Goal: Task Accomplishment & Management: Complete application form

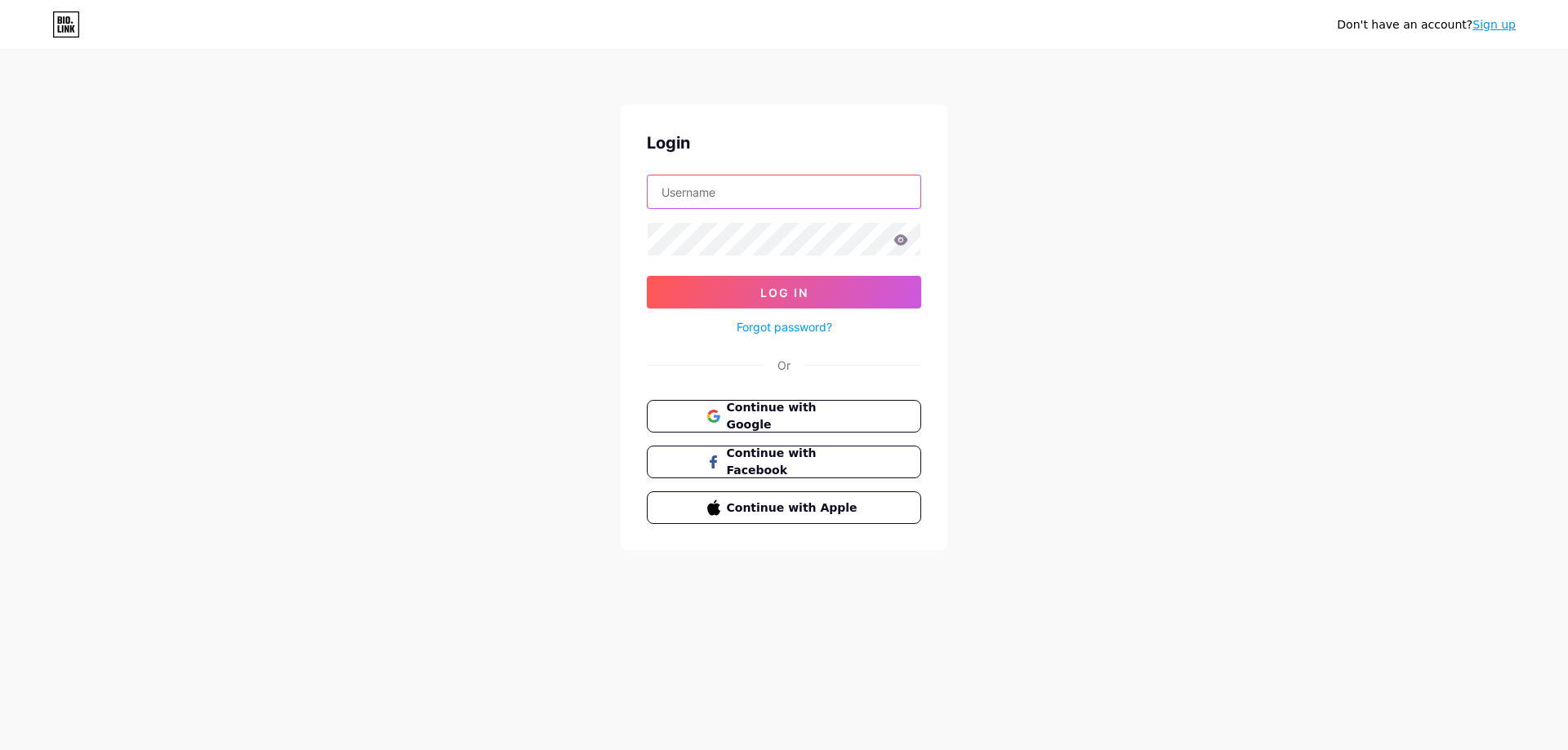
click at [840, 191] on input "text" at bounding box center [784, 192] width 272 height 33
click at [864, 406] on button "Continue with Google" at bounding box center [784, 416] width 279 height 33
click at [813, 409] on span "Continue with Google" at bounding box center [793, 416] width 137 height 35
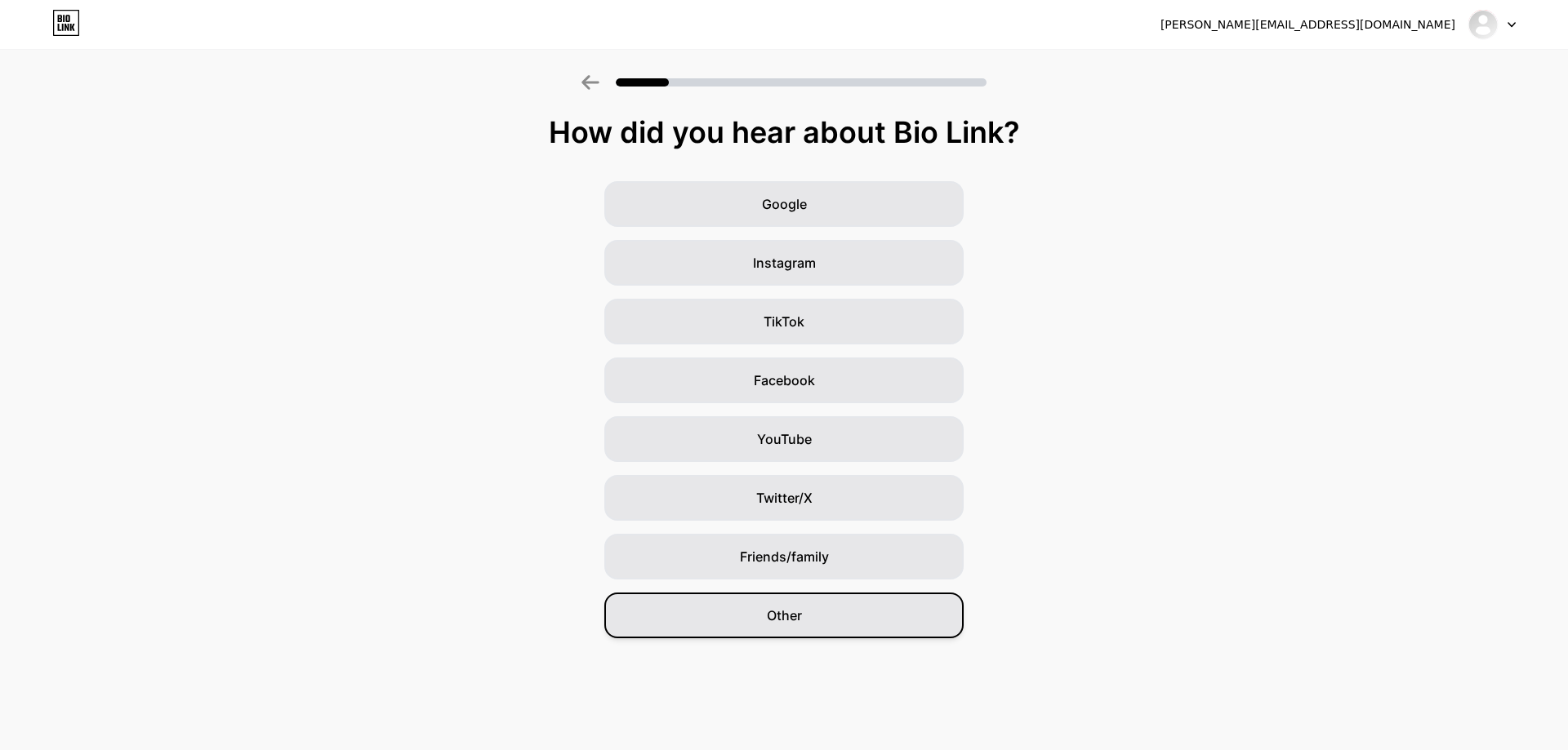
click at [890, 613] on div "Other" at bounding box center [784, 615] width 359 height 46
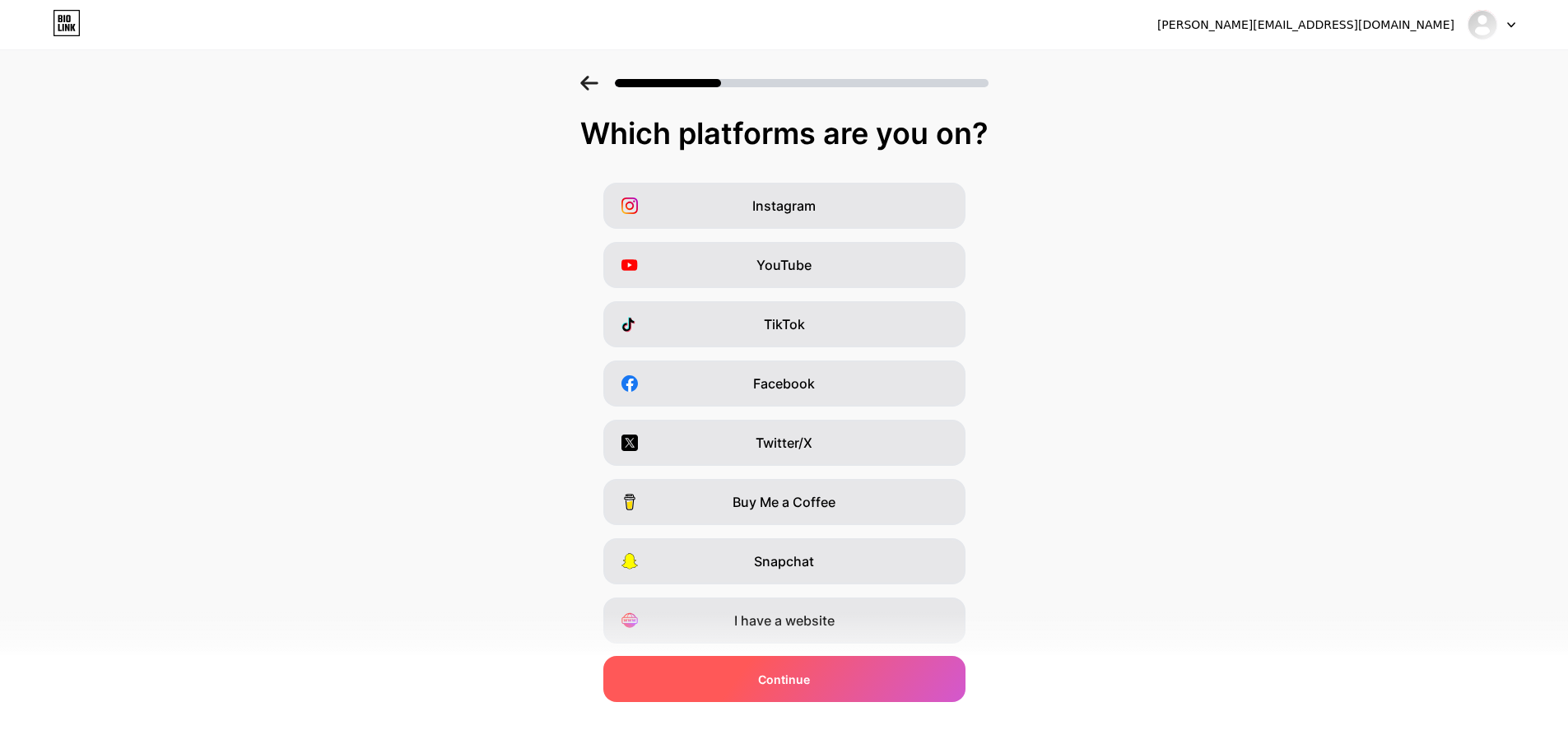
click at [913, 668] on div "Continue" at bounding box center [784, 678] width 362 height 46
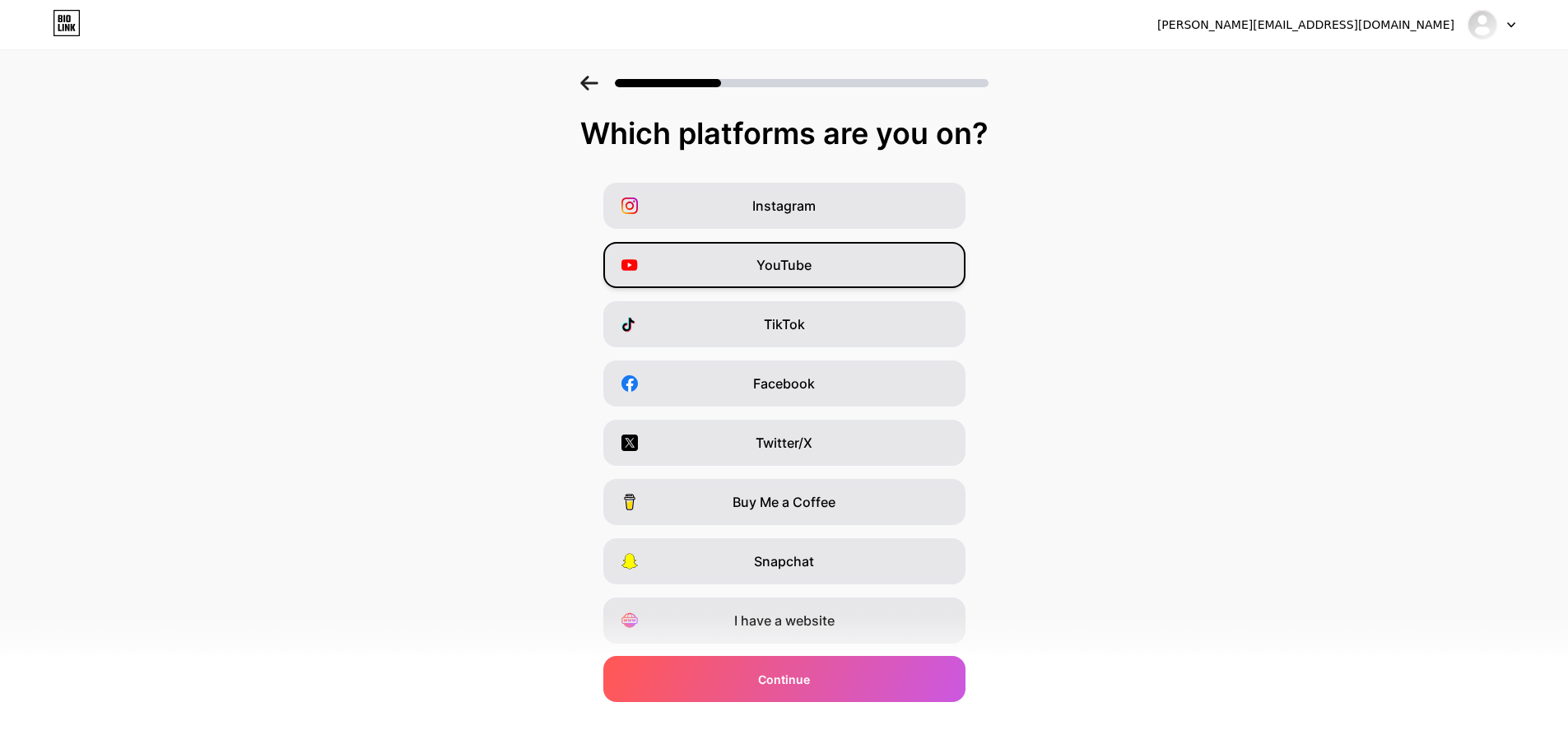
click at [937, 271] on div "YouTube" at bounding box center [784, 264] width 362 height 46
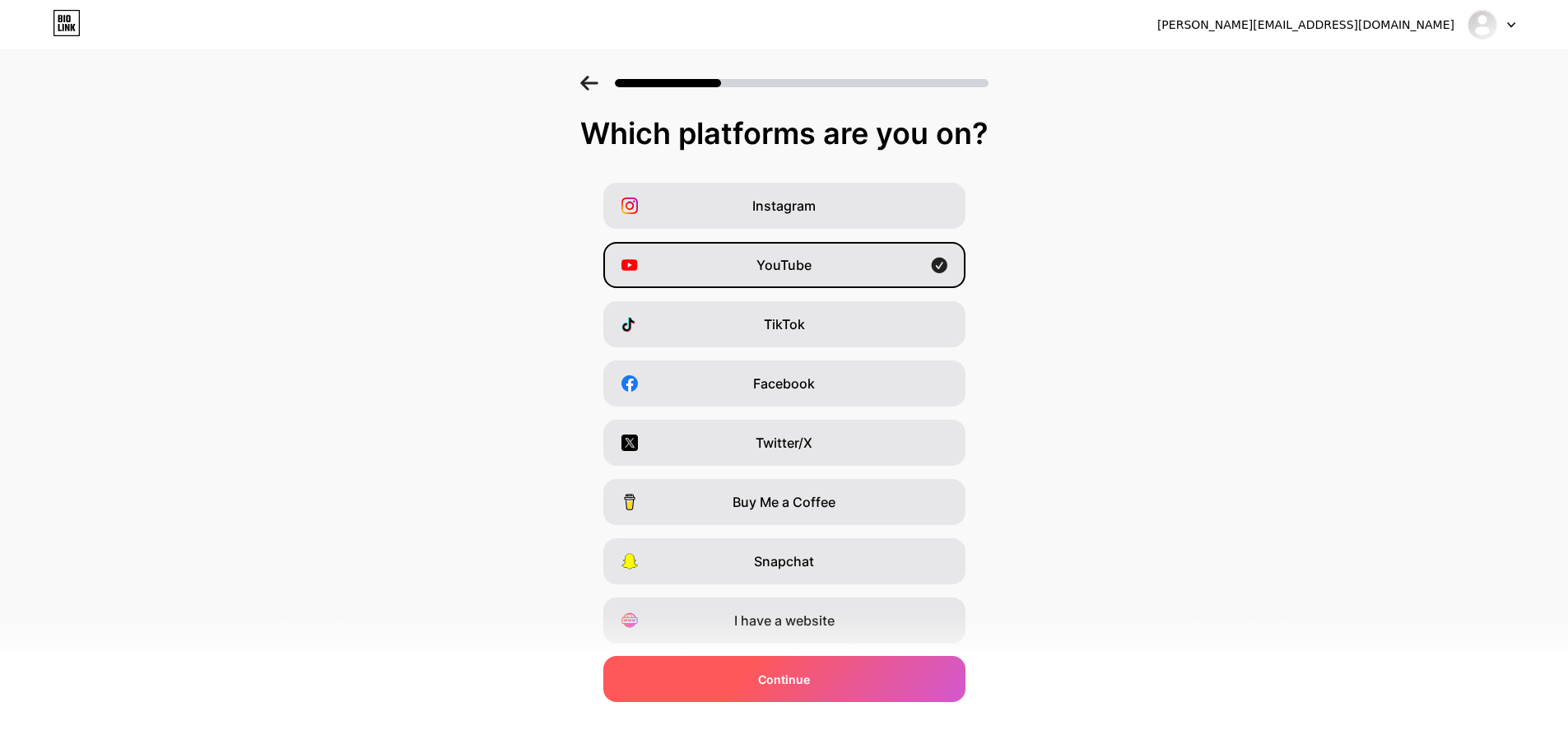
click at [924, 687] on div "Continue" at bounding box center [784, 678] width 362 height 46
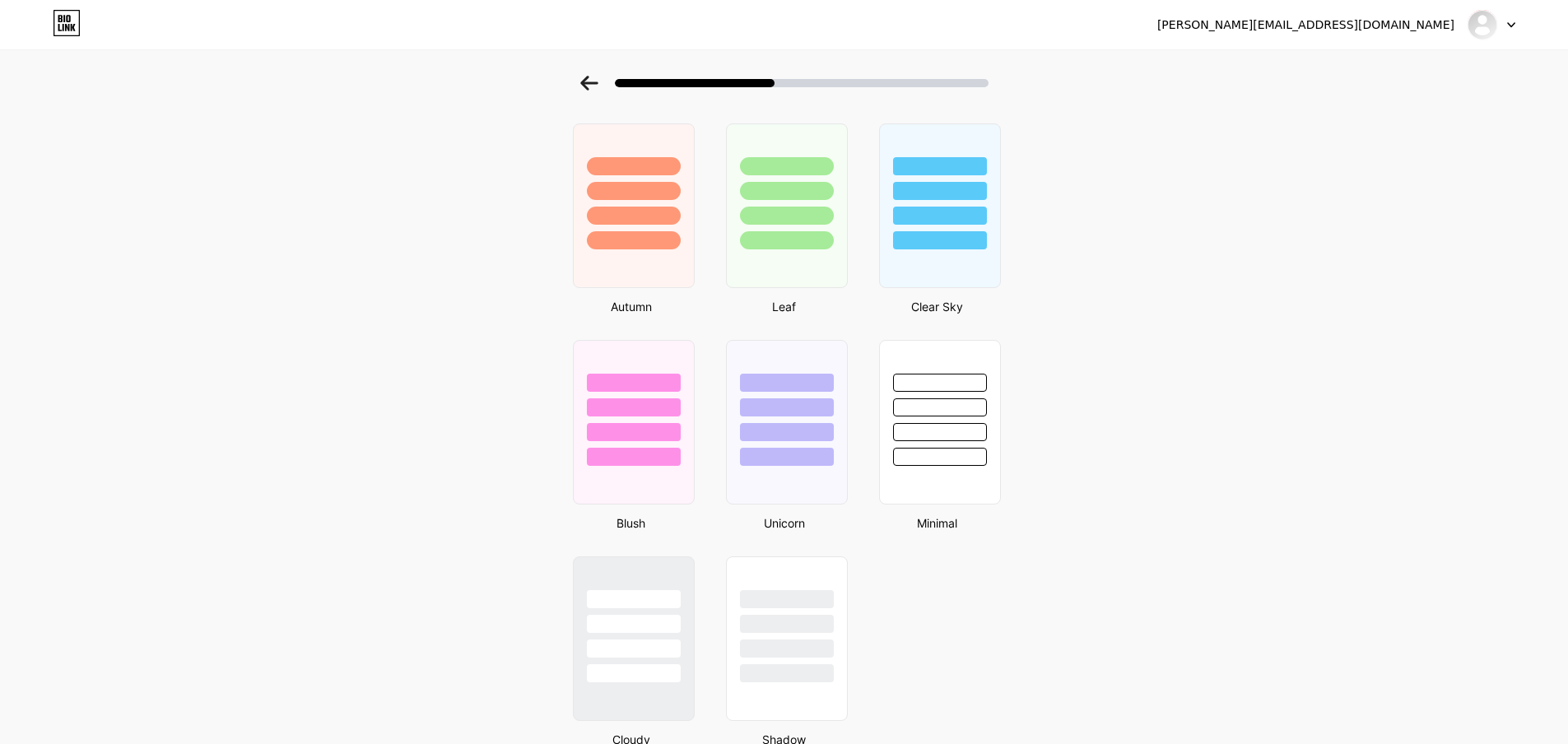
scroll to position [1216, 0]
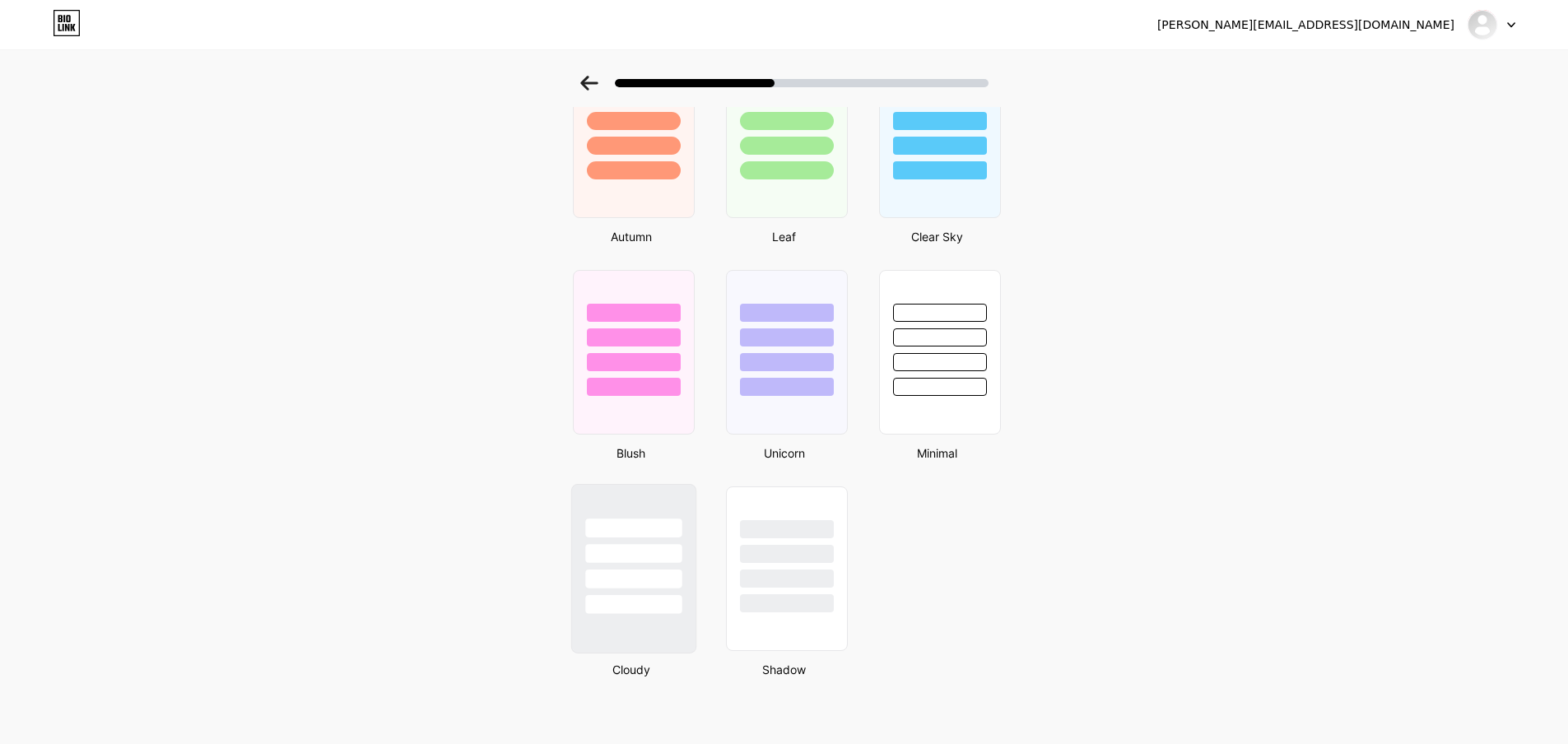
click at [672, 599] on div at bounding box center [634, 604] width 97 height 19
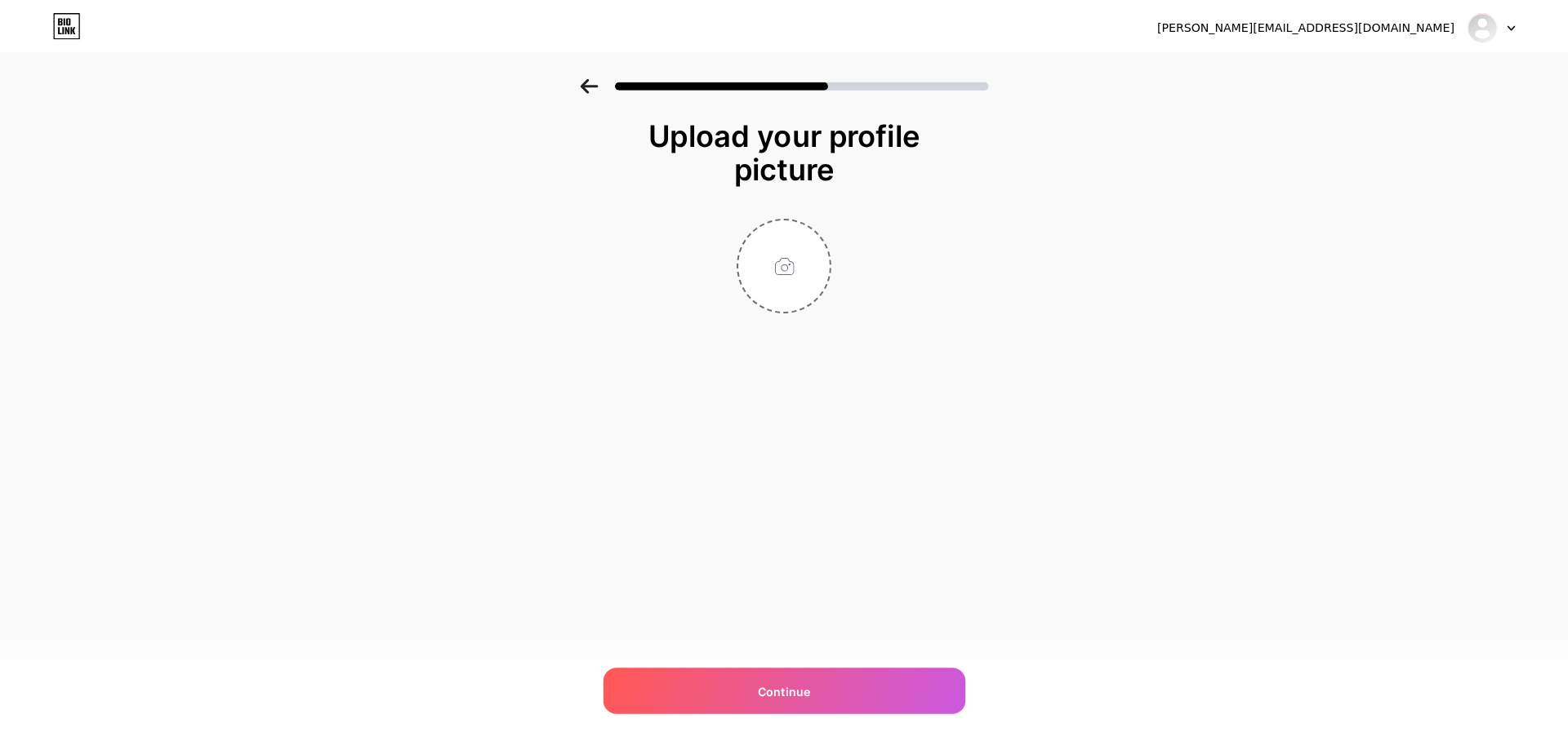
scroll to position [0, 0]
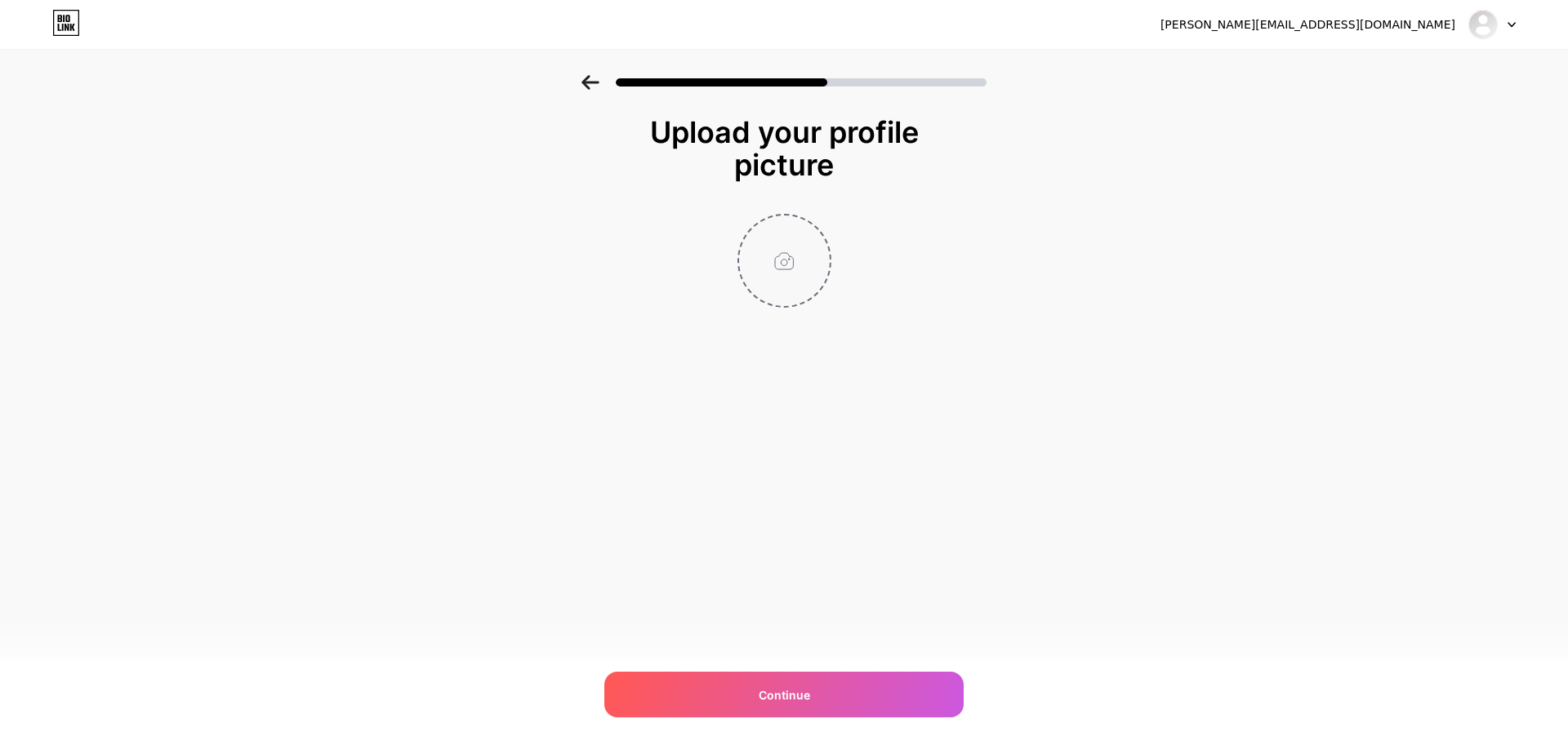
click at [806, 278] on input "file" at bounding box center [784, 261] width 90 height 90
type input "C:\fakepath\IMG_4735.jpg"
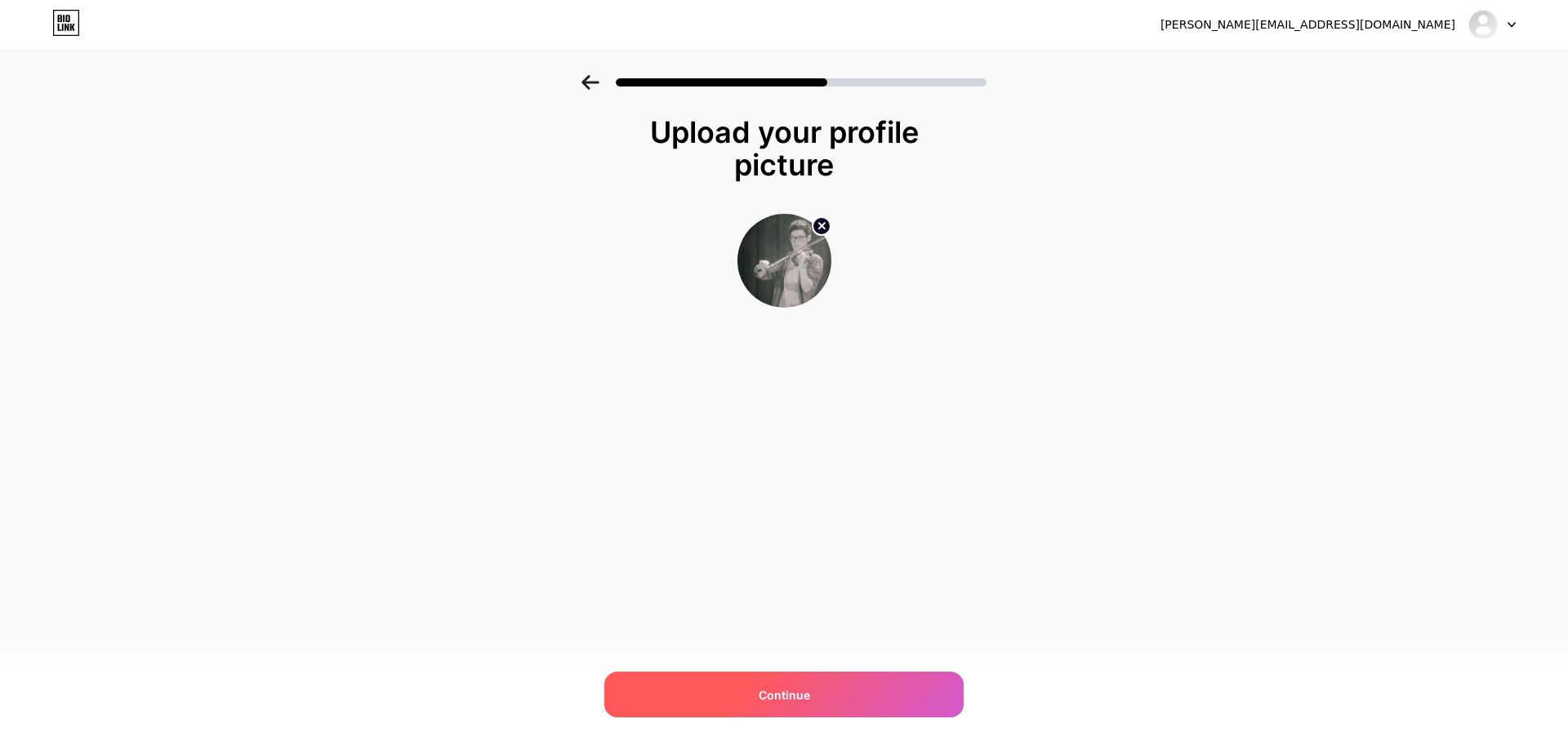
click at [921, 693] on div "Continue" at bounding box center [784, 695] width 359 height 46
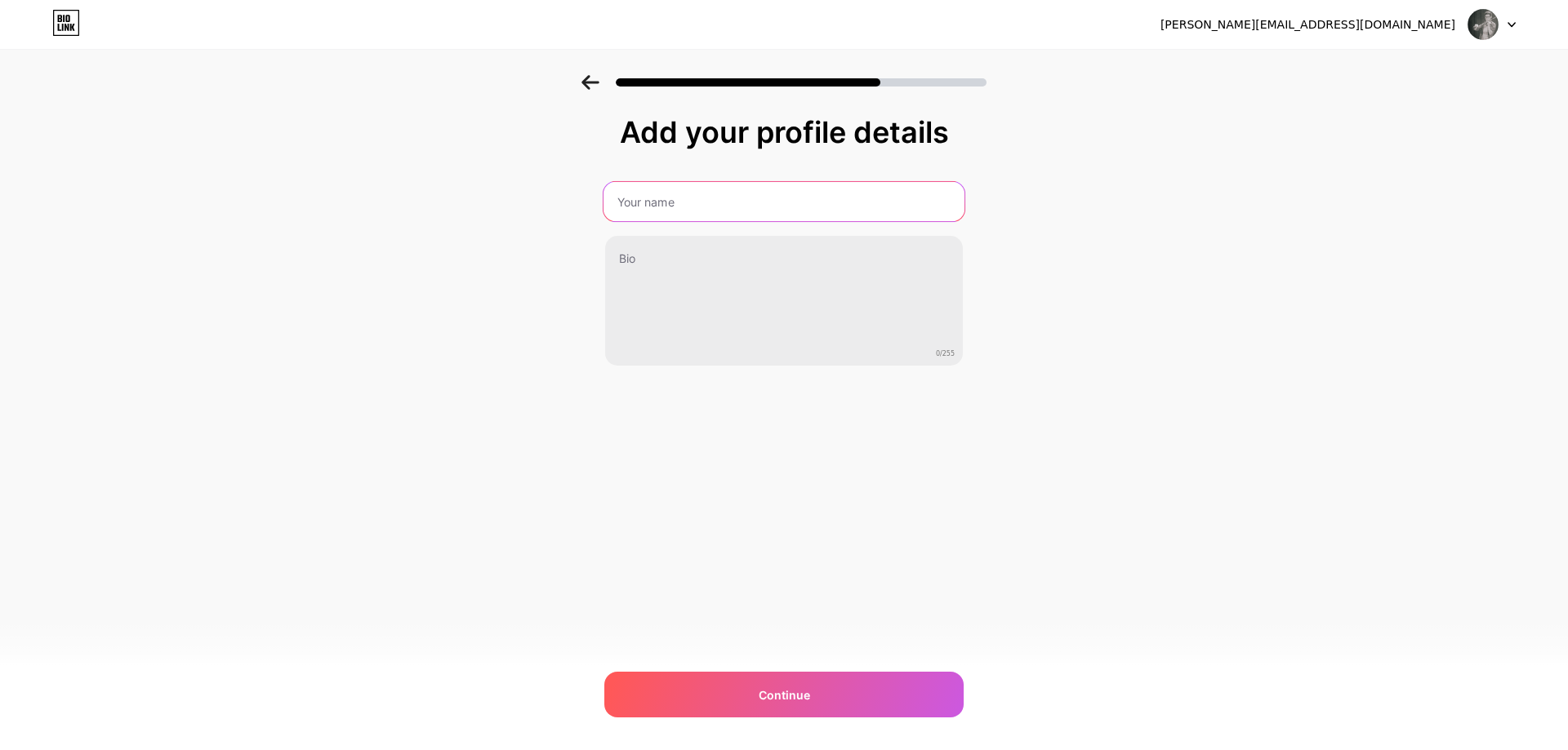
click at [862, 214] on input "text" at bounding box center [784, 201] width 361 height 39
type input "許朔僑 [PERSON_NAME]"
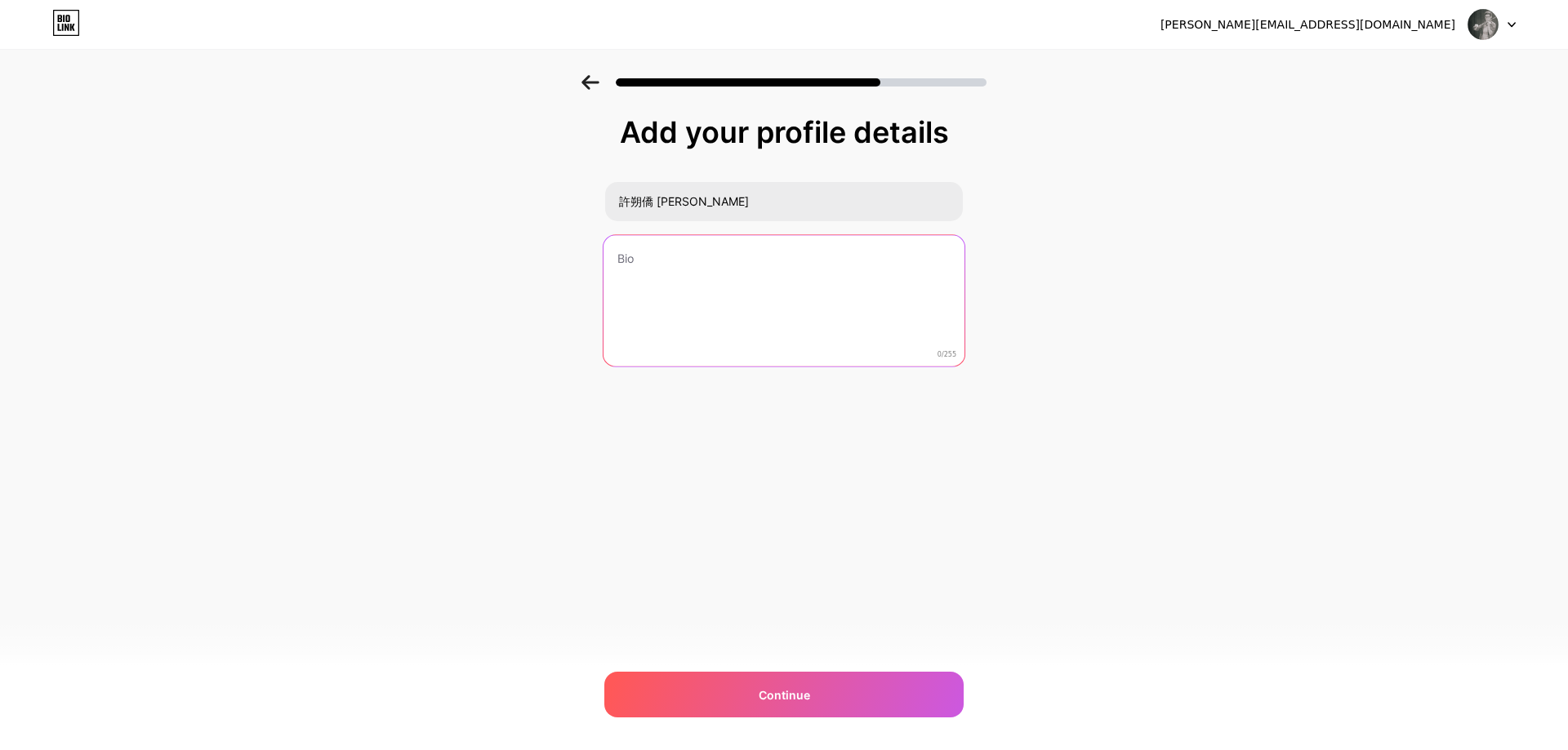
click at [846, 265] on textarea at bounding box center [784, 301] width 361 height 133
click at [681, 271] on textarea at bounding box center [784, 301] width 361 height 133
paste textarea "Composer from [GEOGRAPHIC_DATA]. Telling stories through piano, strings & synth…"
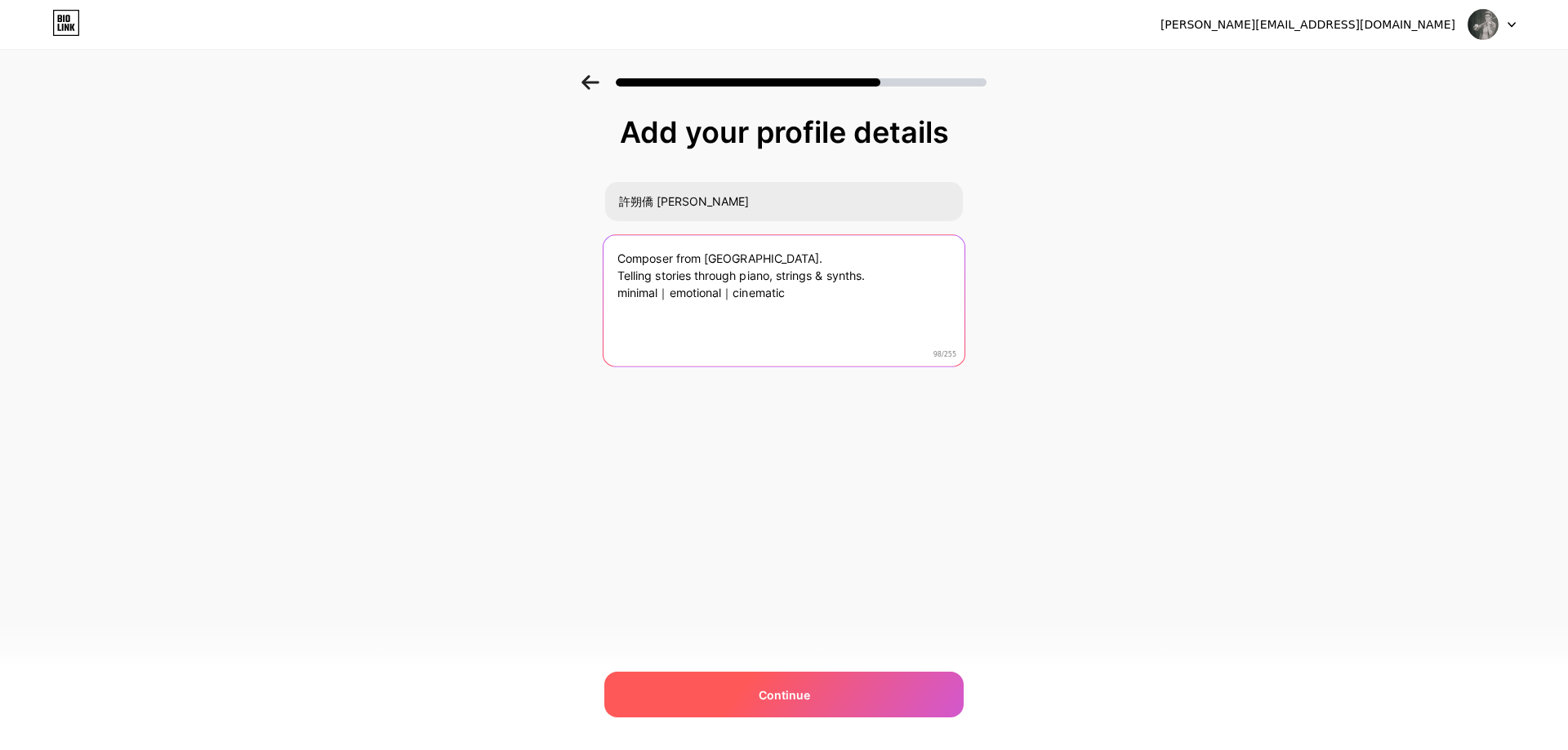
type textarea "Composer from [GEOGRAPHIC_DATA]. Telling stories through piano, strings & synth…"
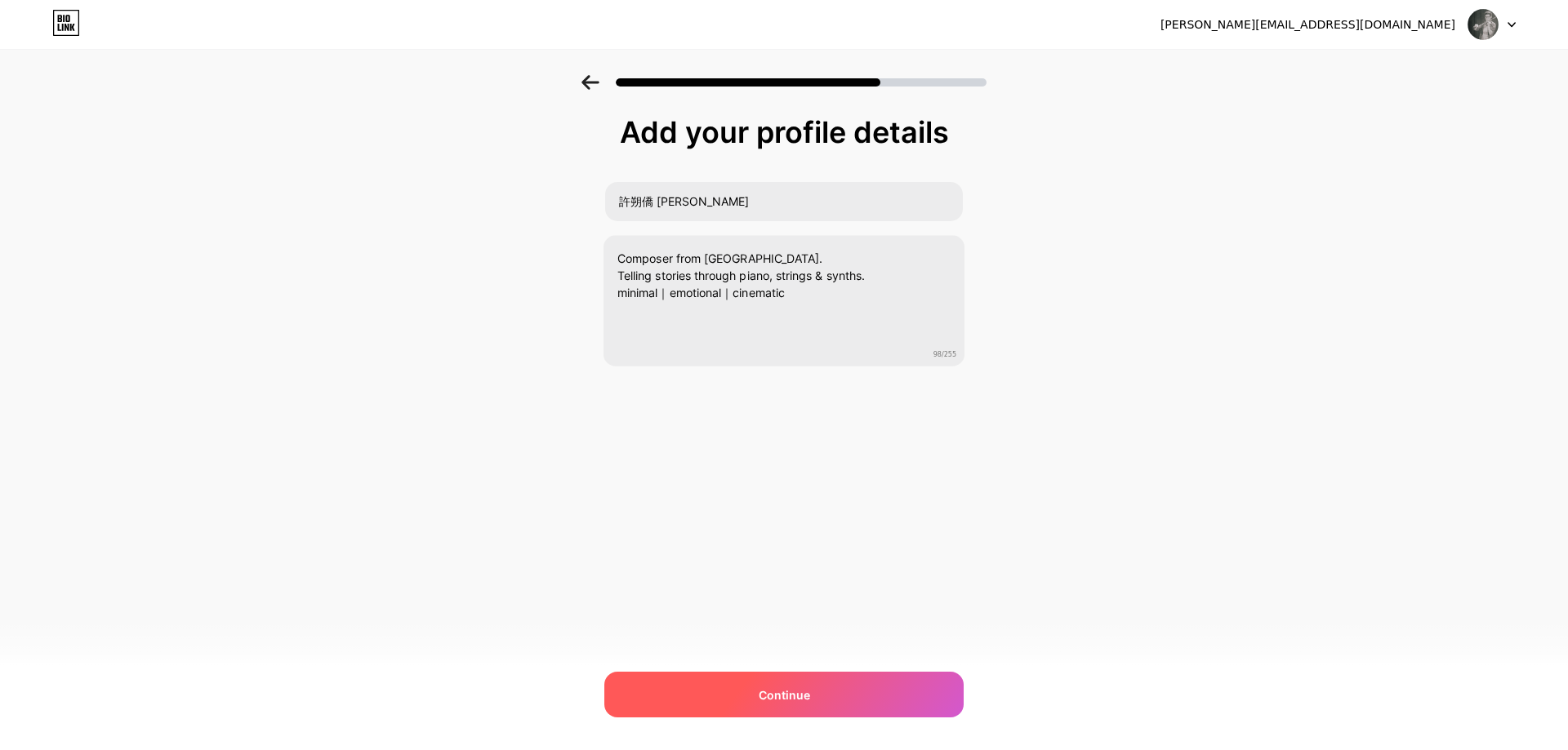
click at [755, 698] on div "Continue" at bounding box center [784, 695] width 359 height 46
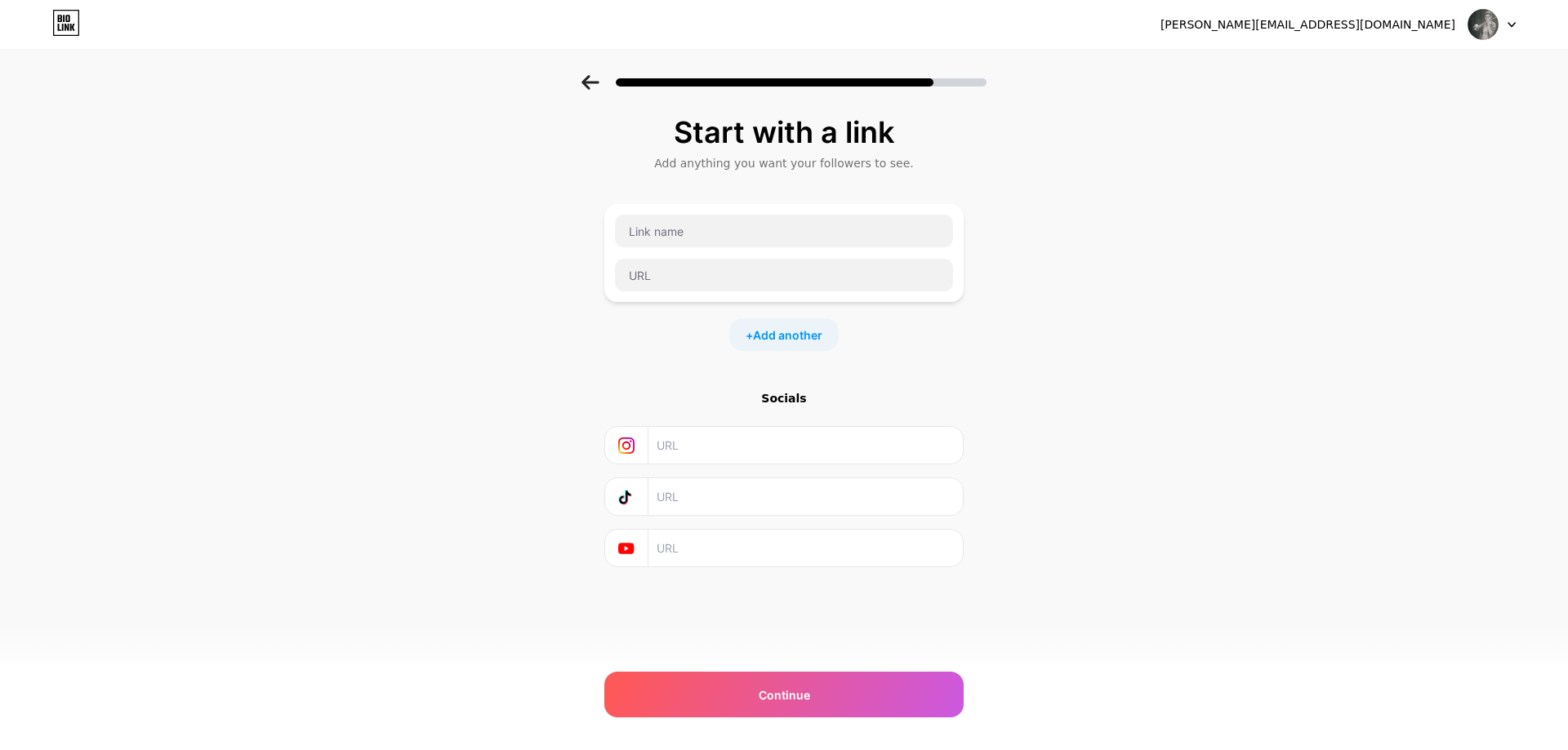
click at [1497, 24] on img at bounding box center [1483, 24] width 31 height 31
click at [1246, 297] on div "Start with a link Add anything you want your followers to see. + Add another So…" at bounding box center [784, 362] width 1568 height 574
click at [838, 236] on input "text" at bounding box center [784, 231] width 338 height 33
click at [743, 235] on input "text" at bounding box center [784, 231] width 338 height 33
click at [824, 231] on input "text" at bounding box center [784, 231] width 338 height 33
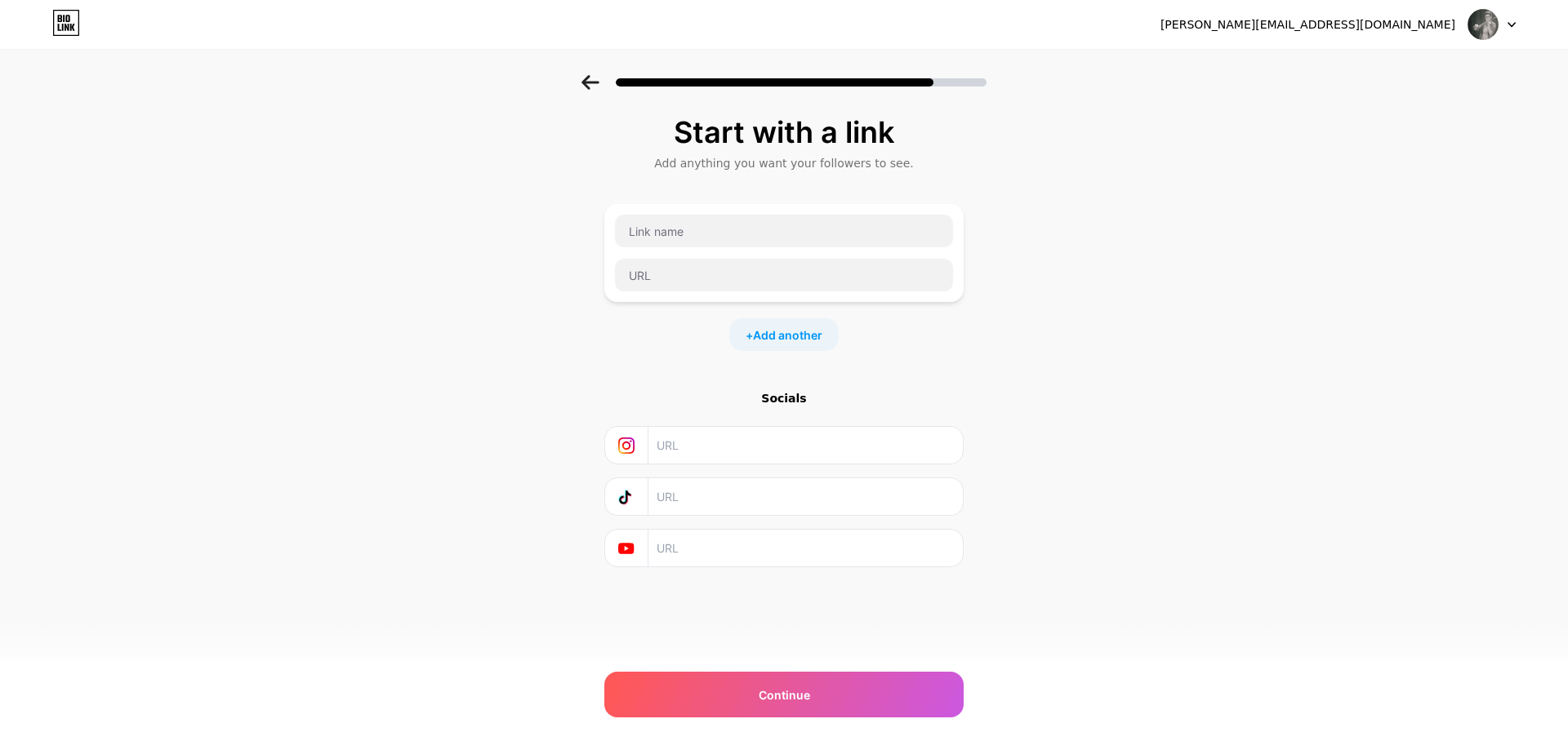
click at [799, 447] on input "text" at bounding box center [804, 445] width 297 height 37
click at [800, 498] on input "text" at bounding box center [804, 497] width 297 height 37
click at [795, 552] on input "text" at bounding box center [804, 548] width 297 height 37
click at [798, 494] on input "text" at bounding box center [804, 497] width 297 height 37
click at [794, 546] on input "text" at bounding box center [804, 548] width 297 height 37
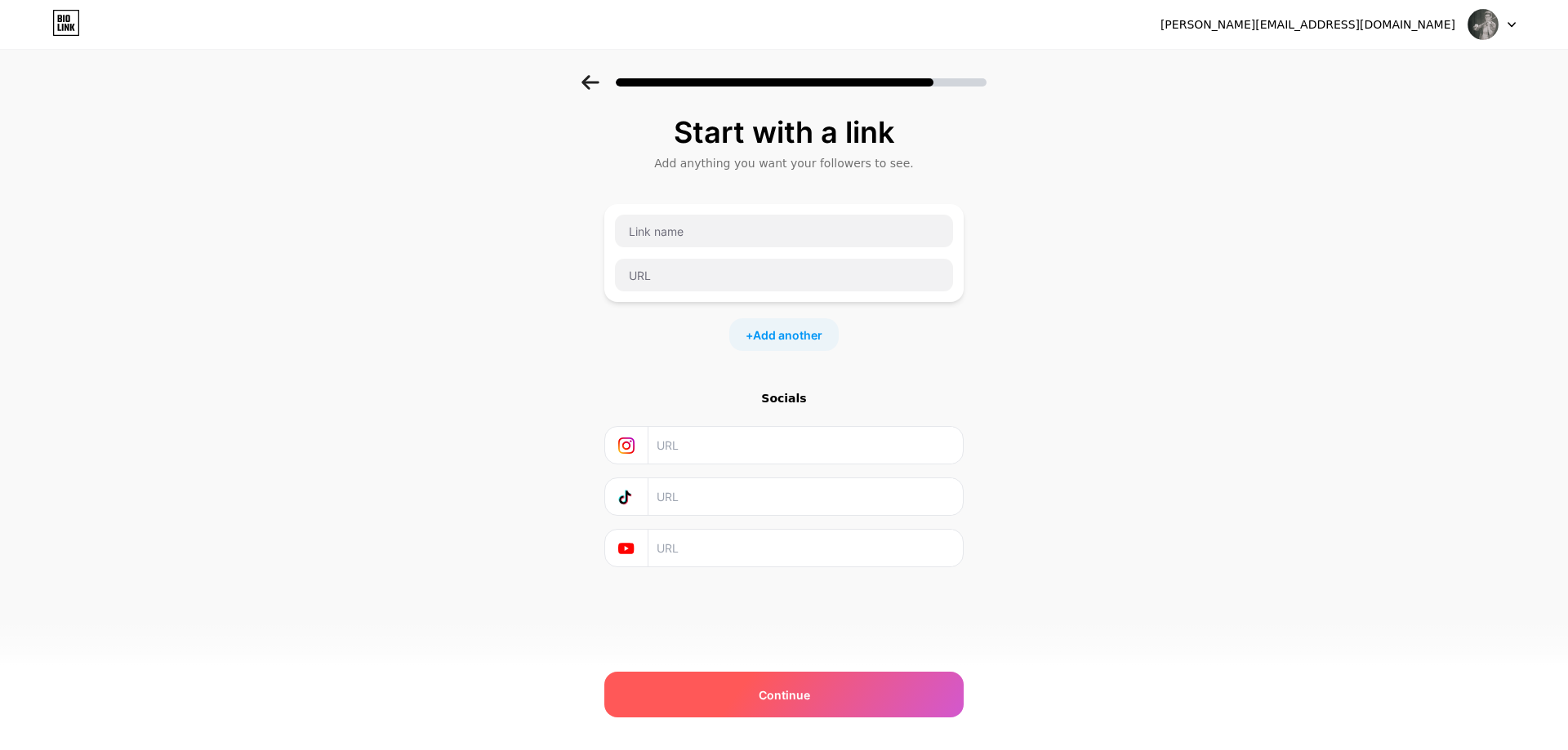
click at [795, 699] on span "Continue" at bounding box center [784, 695] width 52 height 17
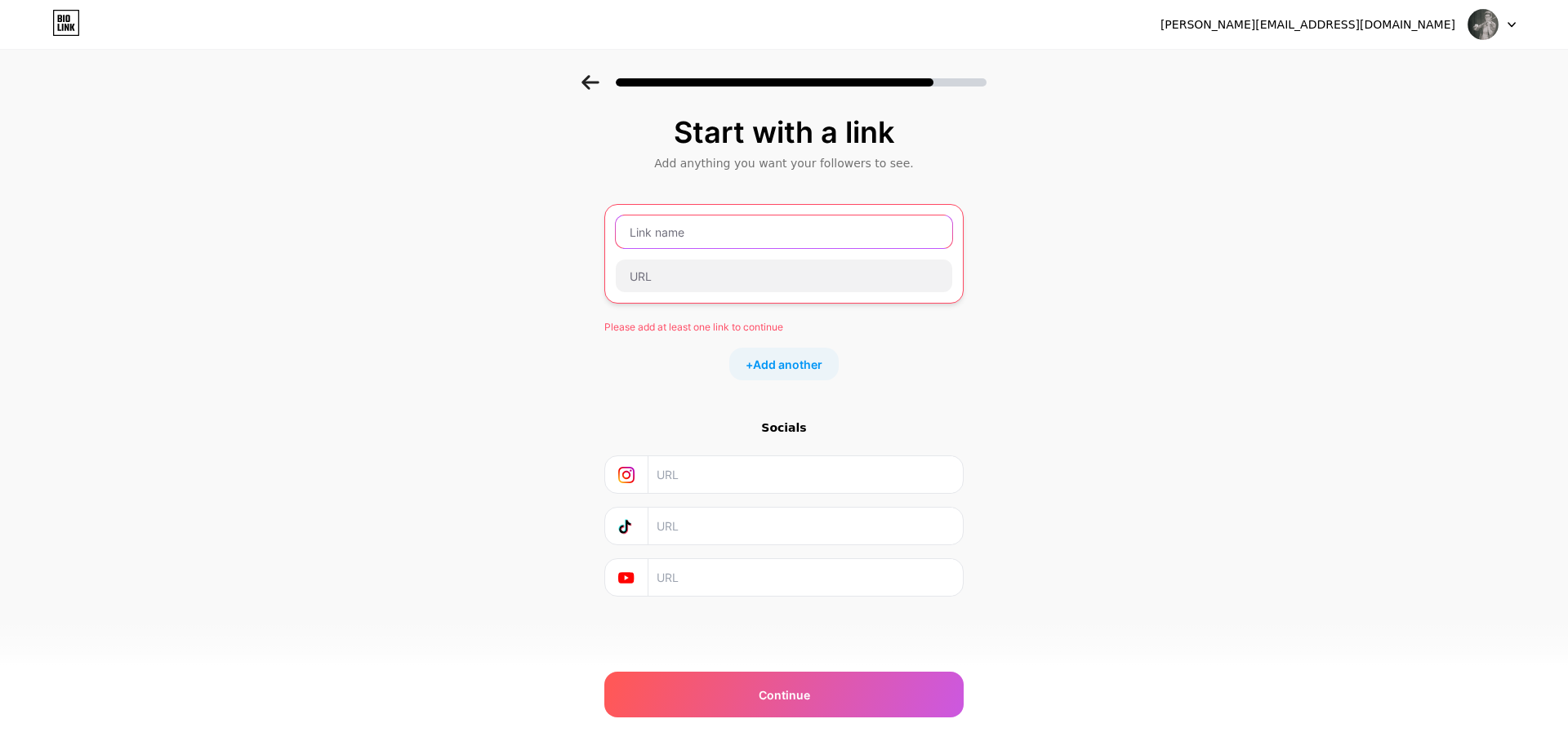
click at [814, 235] on input "text" at bounding box center [784, 232] width 337 height 33
click at [727, 232] on input "text" at bounding box center [784, 232] width 337 height 33
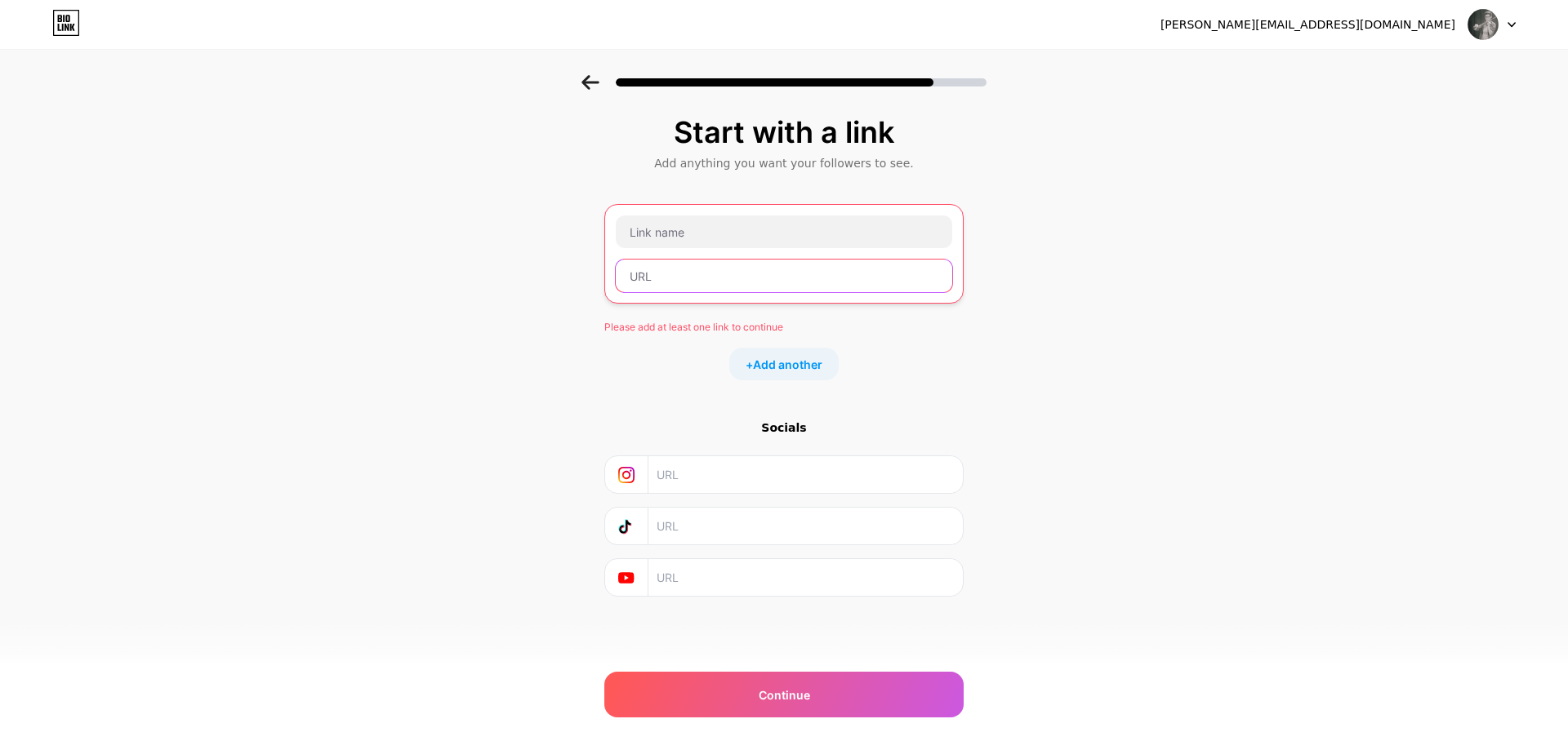
click at [722, 275] on input "text" at bounding box center [784, 276] width 337 height 33
paste input "[URL][DOMAIN_NAME]"
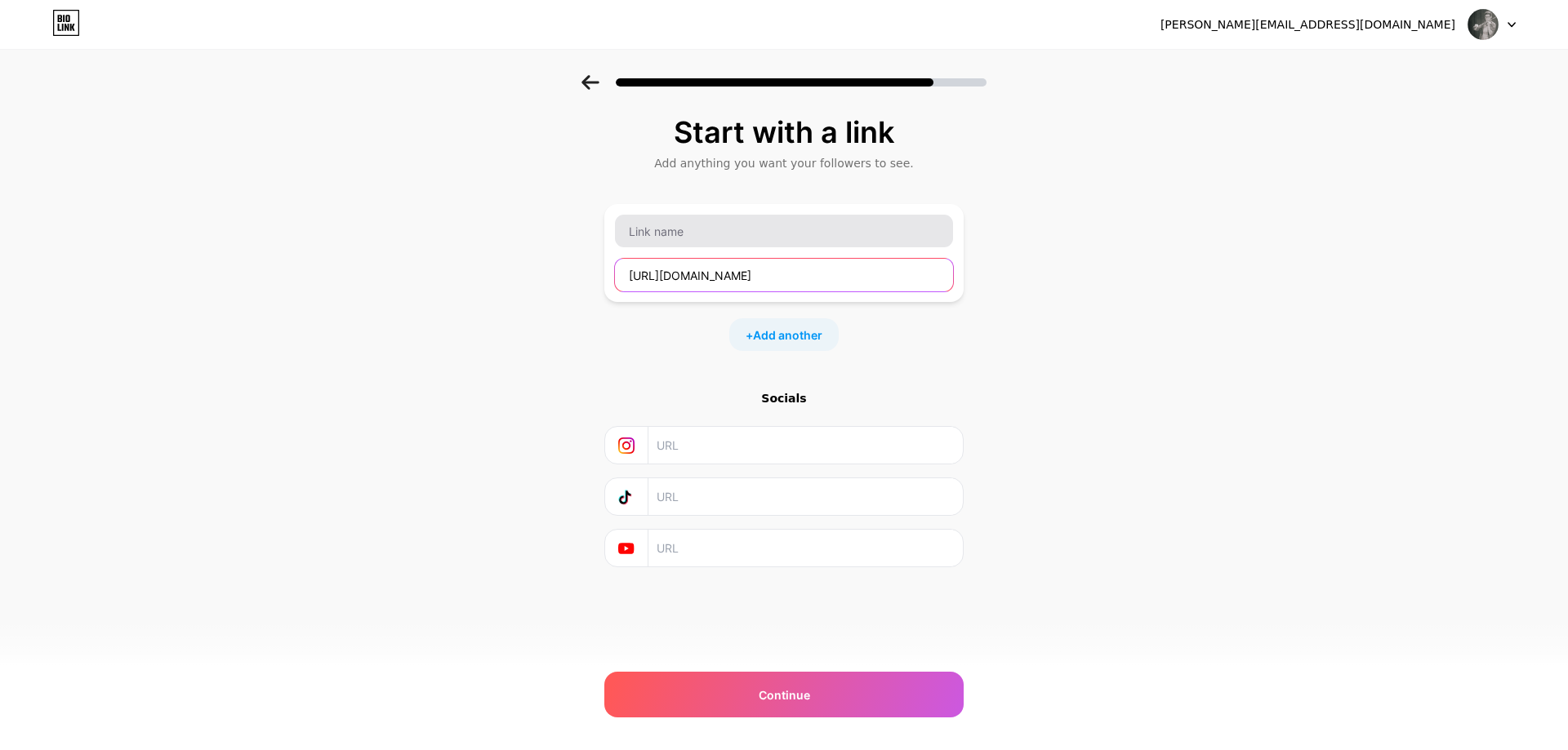
type input "[URL][DOMAIN_NAME]"
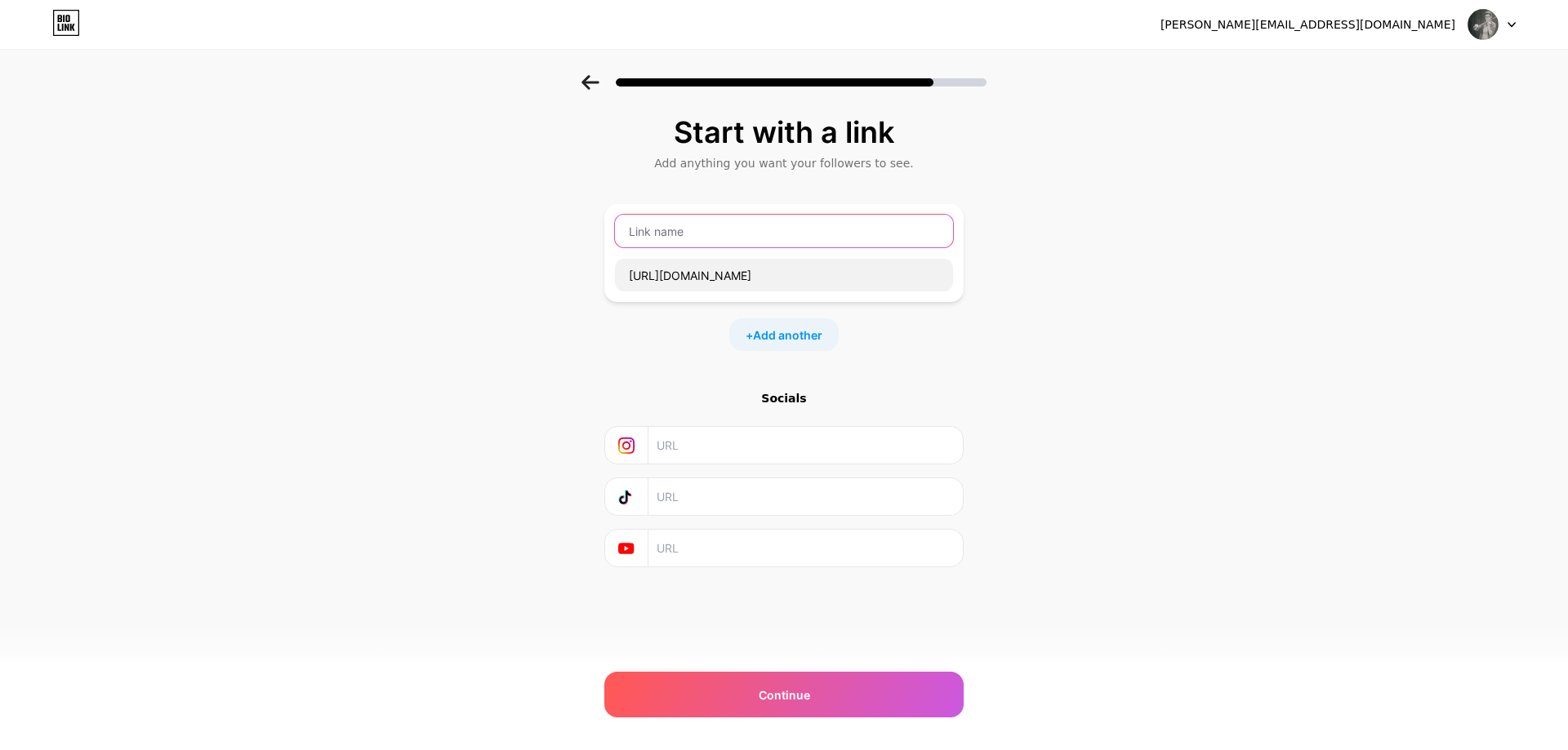
click at [721, 232] on input "text" at bounding box center [784, 231] width 338 height 33
type input "樂譜購買"
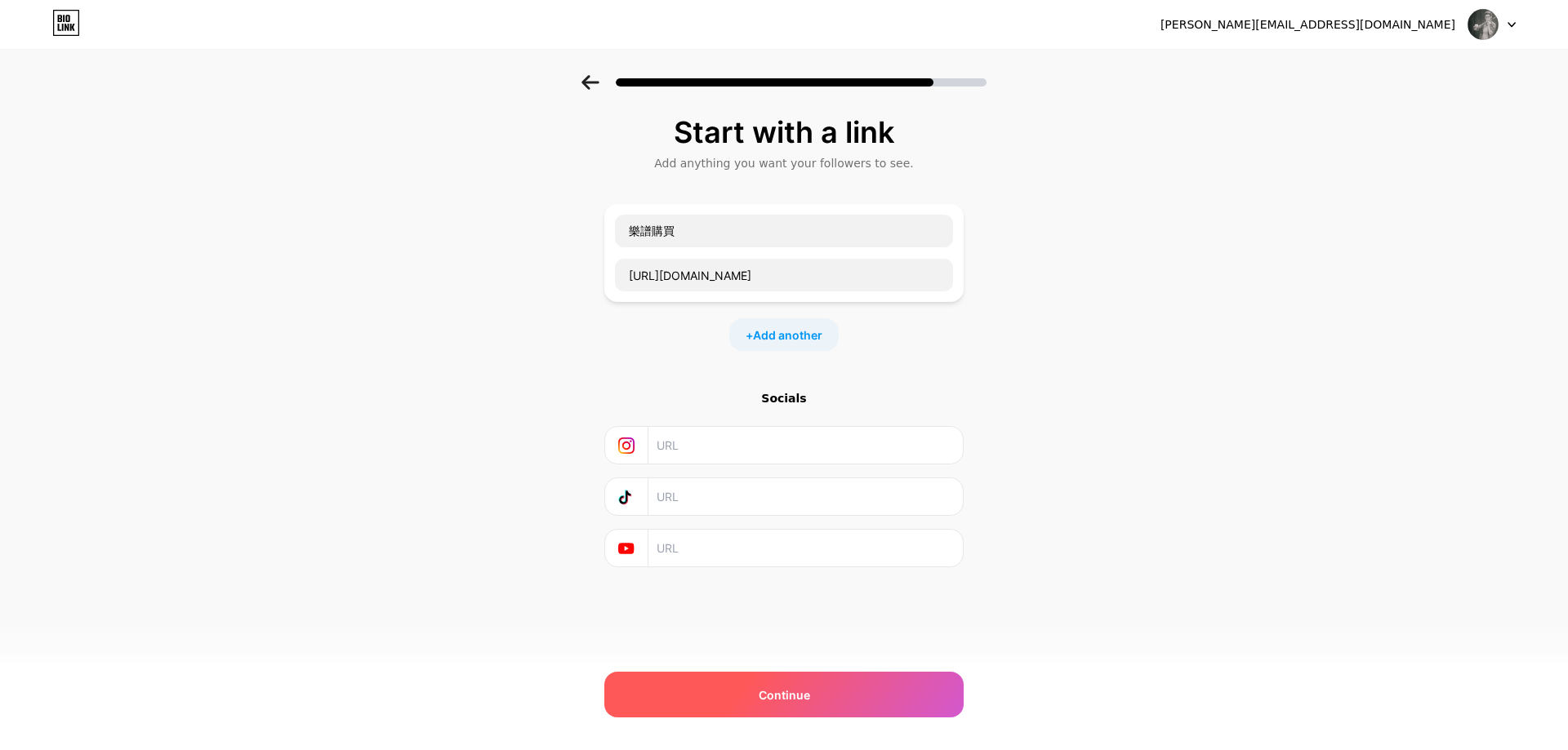
click at [932, 676] on div "Continue" at bounding box center [784, 695] width 359 height 46
click at [924, 696] on div "Continue" at bounding box center [784, 695] width 359 height 46
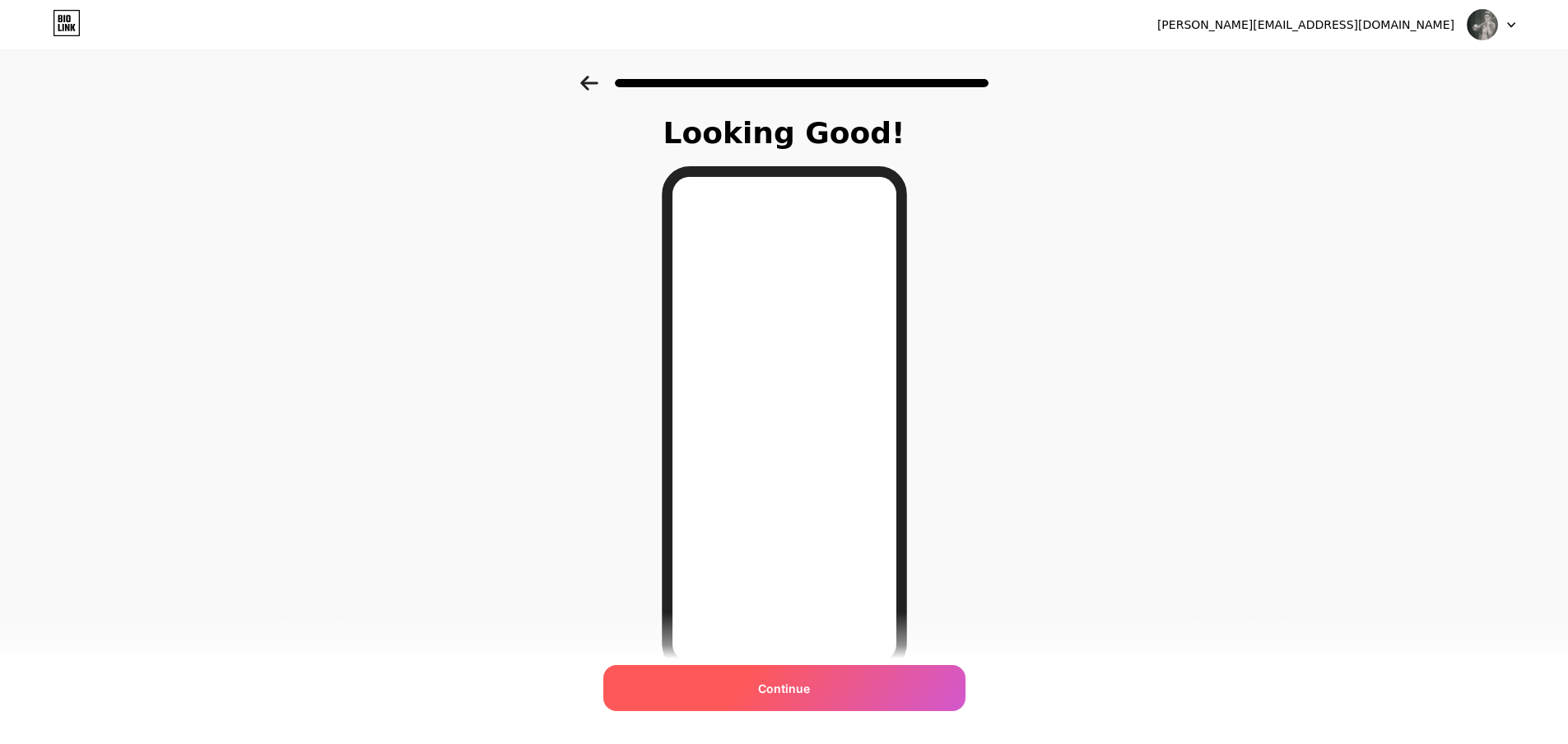
click at [877, 681] on div "Continue" at bounding box center [784, 687] width 362 height 46
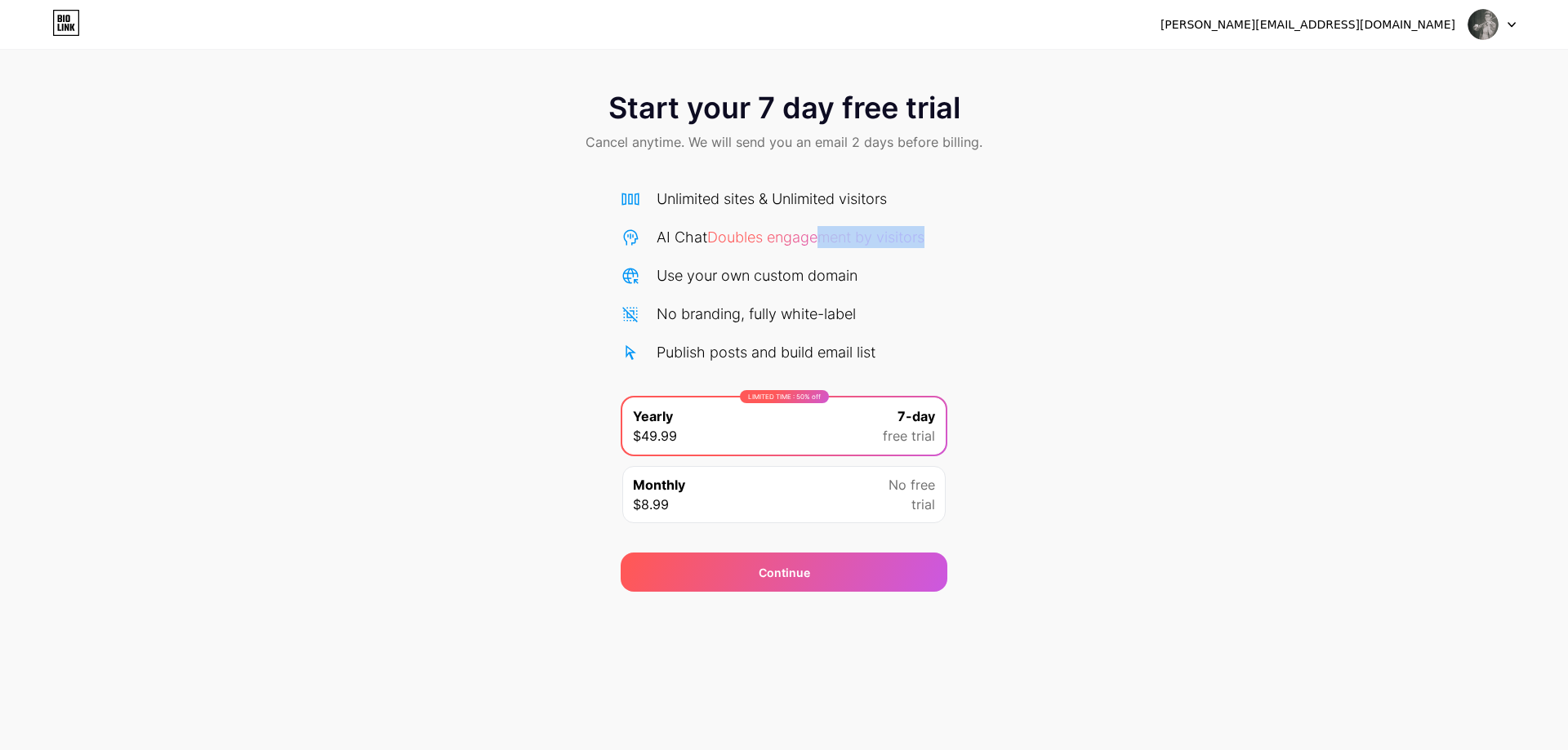
drag, startPoint x: 823, startPoint y: 239, endPoint x: 953, endPoint y: 228, distance: 130.5
click at [953, 228] on div "Start your 7 day free trial Cancel anytime. We will send you an email 2 days be…" at bounding box center [784, 333] width 1568 height 517
click at [922, 506] on span "trial" at bounding box center [923, 505] width 24 height 20
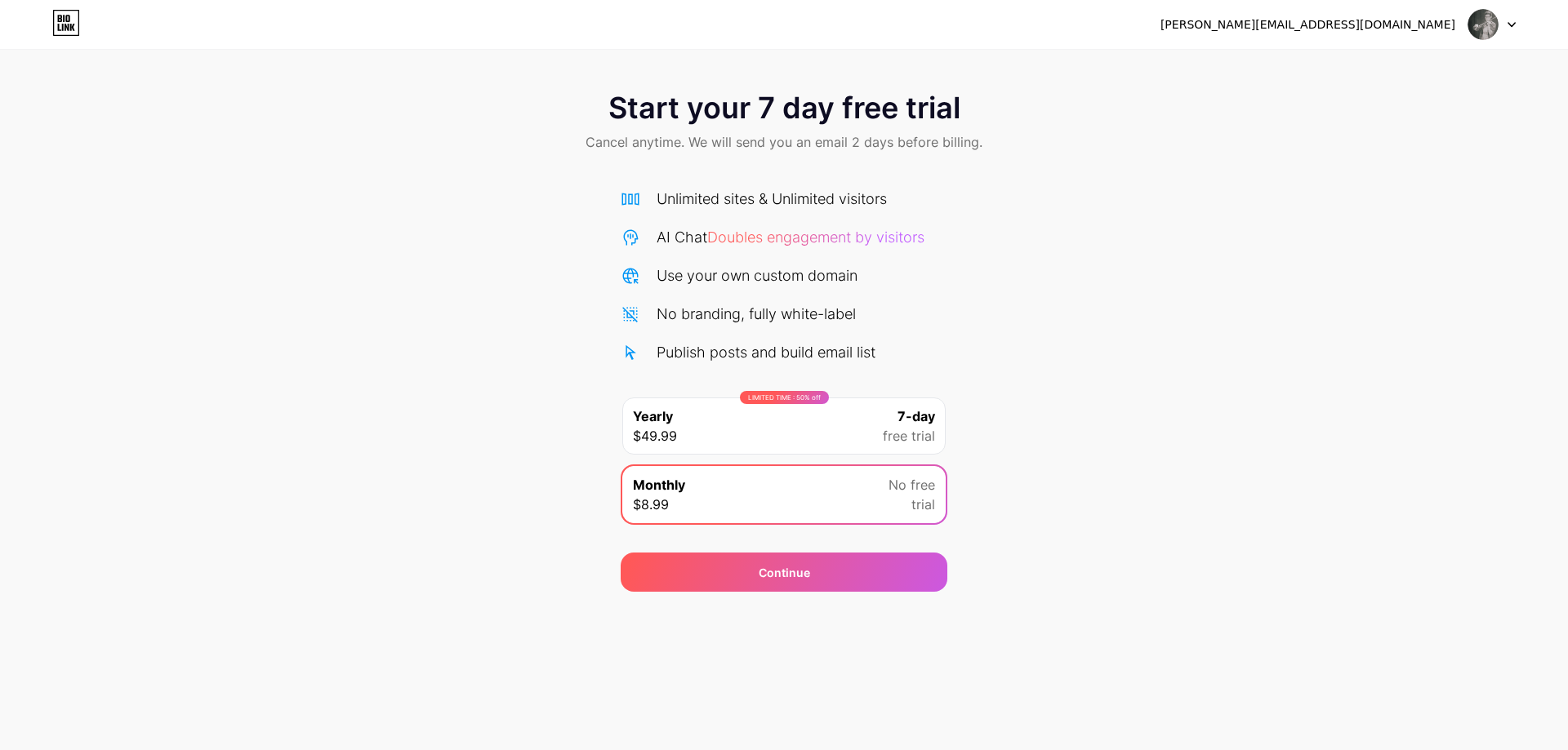
click at [916, 440] on span "free trial" at bounding box center [908, 436] width 52 height 20
click at [904, 504] on div "No free trial" at bounding box center [911, 494] width 46 height 39
click at [1051, 435] on div "Start your 7 day free trial Cancel anytime. We will send you an email 2 days be…" at bounding box center [784, 333] width 1568 height 517
click at [898, 234] on span "Doubles engagement by visitors" at bounding box center [815, 237] width 217 height 17
click at [1497, 25] on img at bounding box center [1483, 24] width 31 height 31
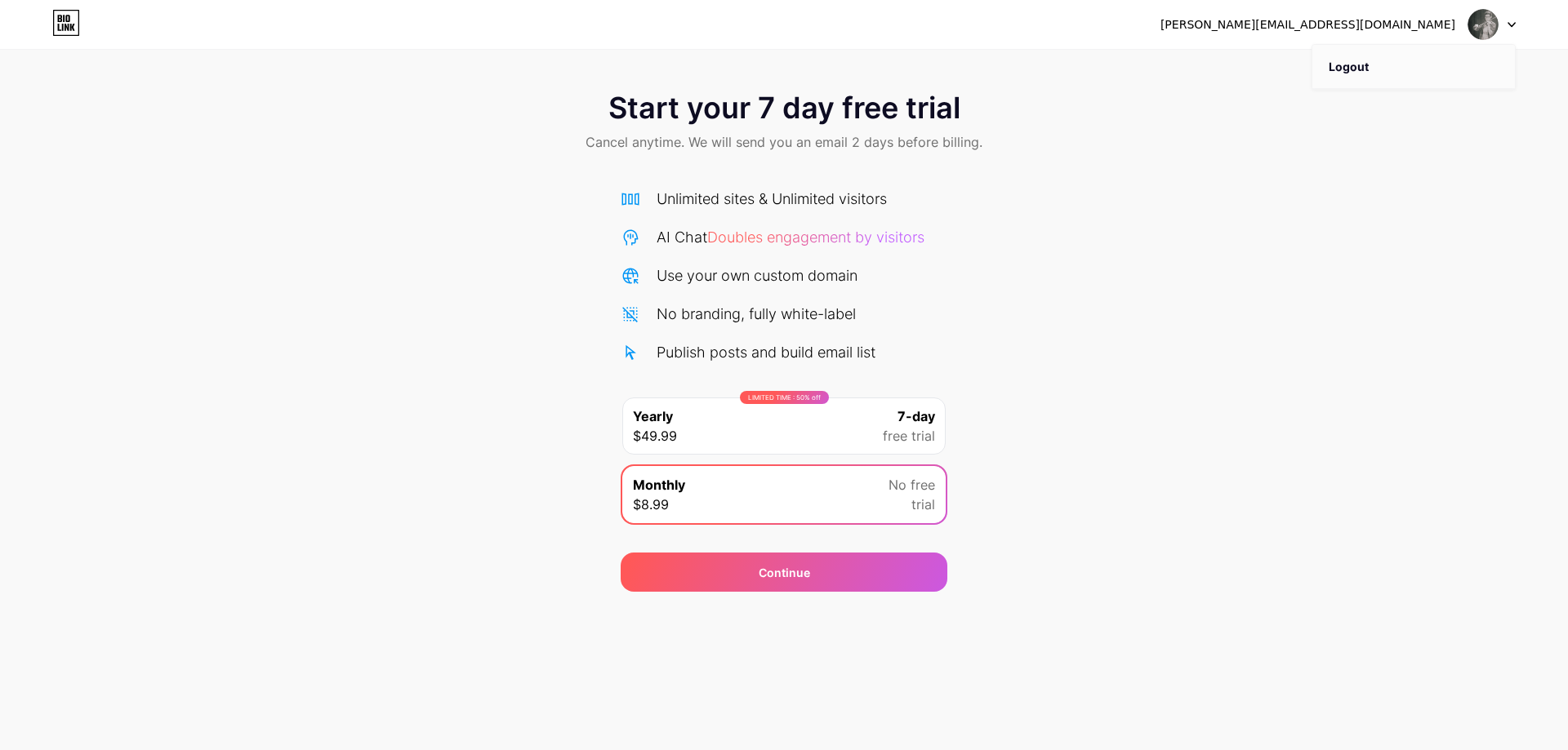
click at [1472, 58] on li "Logout" at bounding box center [1413, 67] width 203 height 44
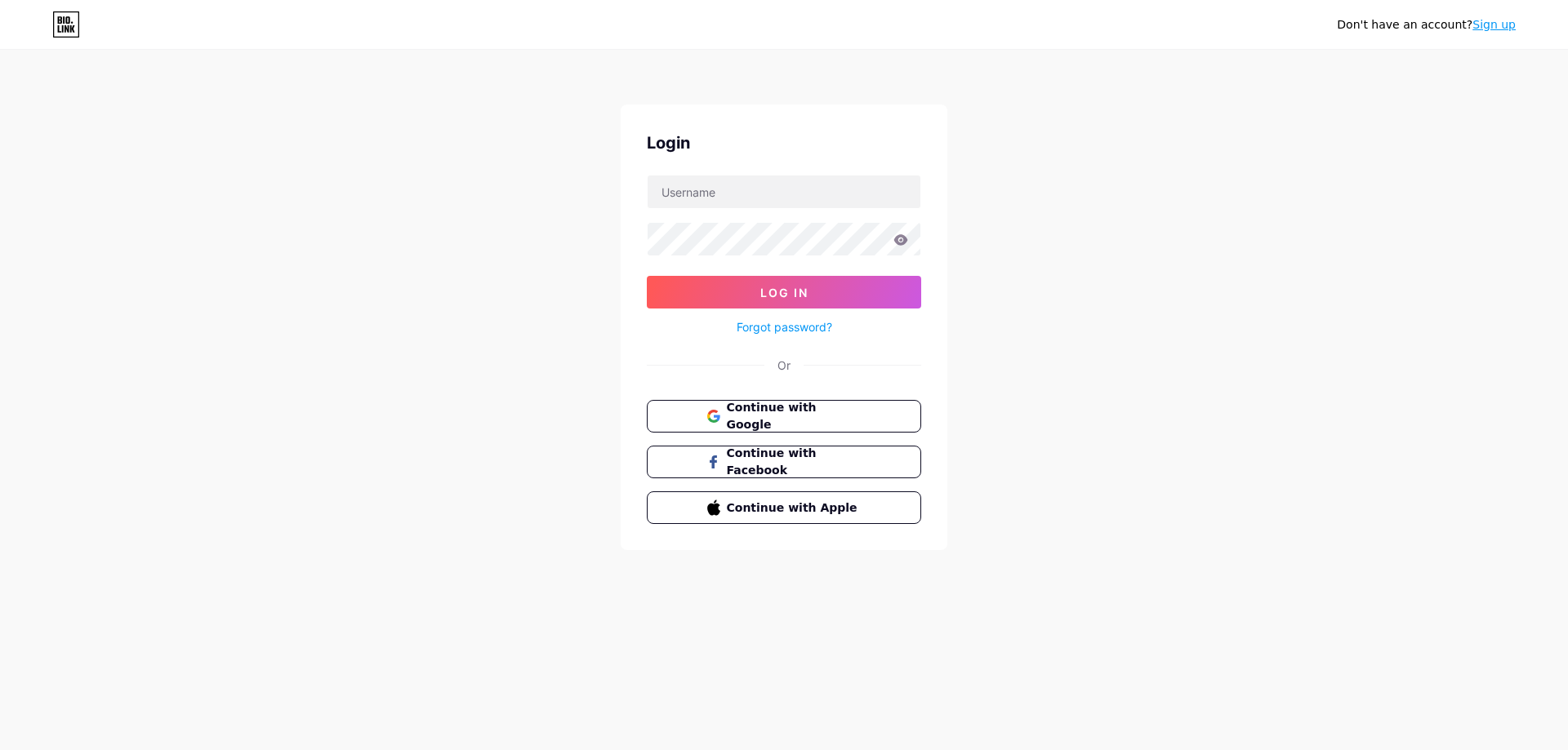
click at [1501, 26] on link "Sign up" at bounding box center [1494, 24] width 43 height 13
